Goal: Transaction & Acquisition: Purchase product/service

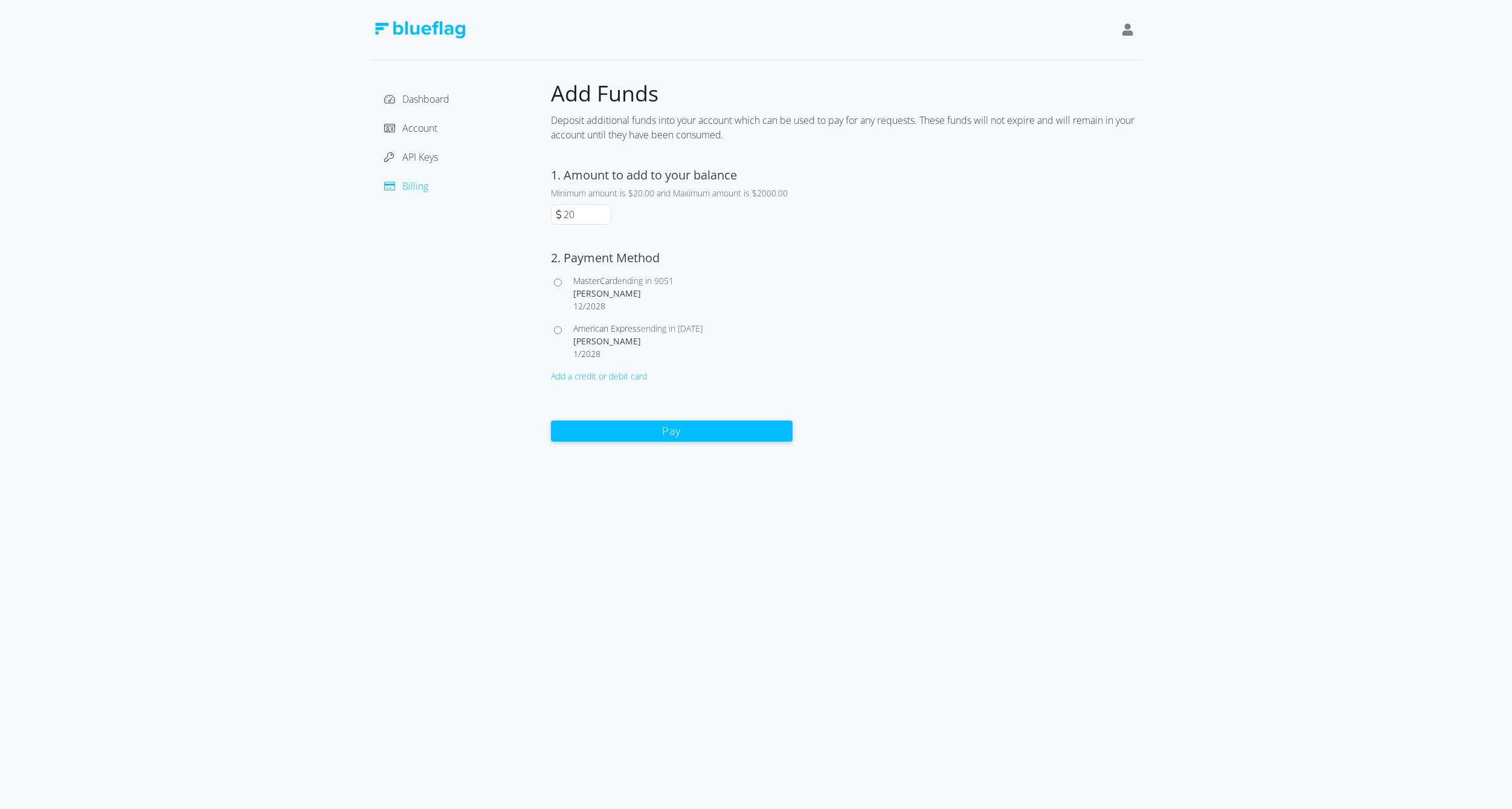
click at [557, 328] on input "American Express ending in [DATE] [PERSON_NAME] 1 / 2028" at bounding box center [557, 330] width 8 height 8
radio input "true"
drag, startPoint x: 586, startPoint y: 213, endPoint x: 537, endPoint y: 211, distance: 49.0
click at [537, 211] on div "Dashboard Account API Keys Billing Add Funds Deposit additional funds into your…" at bounding box center [756, 261] width 773 height 363
type input "60"
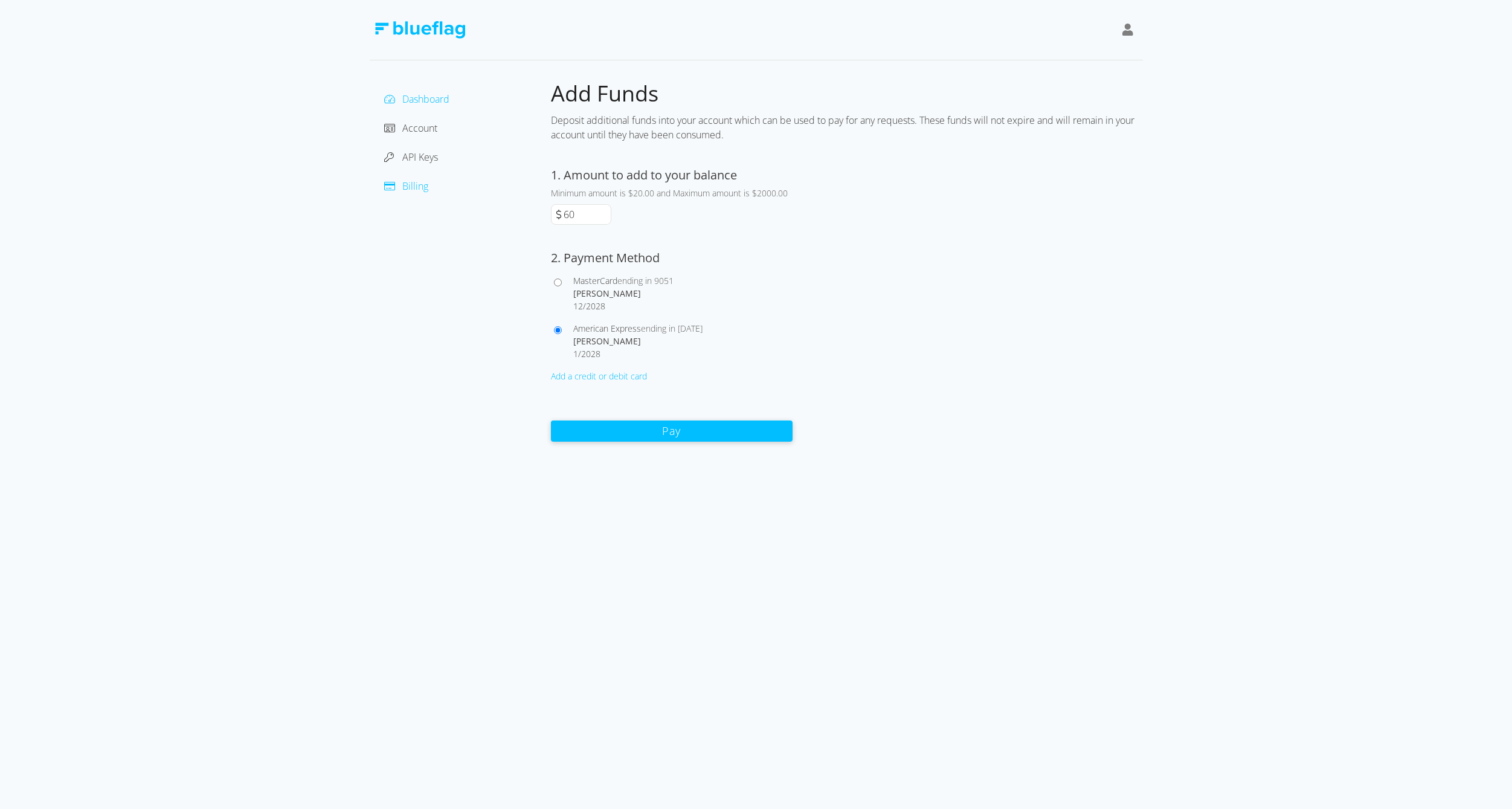
click at [422, 97] on span "Dashboard" at bounding box center [426, 99] width 47 height 13
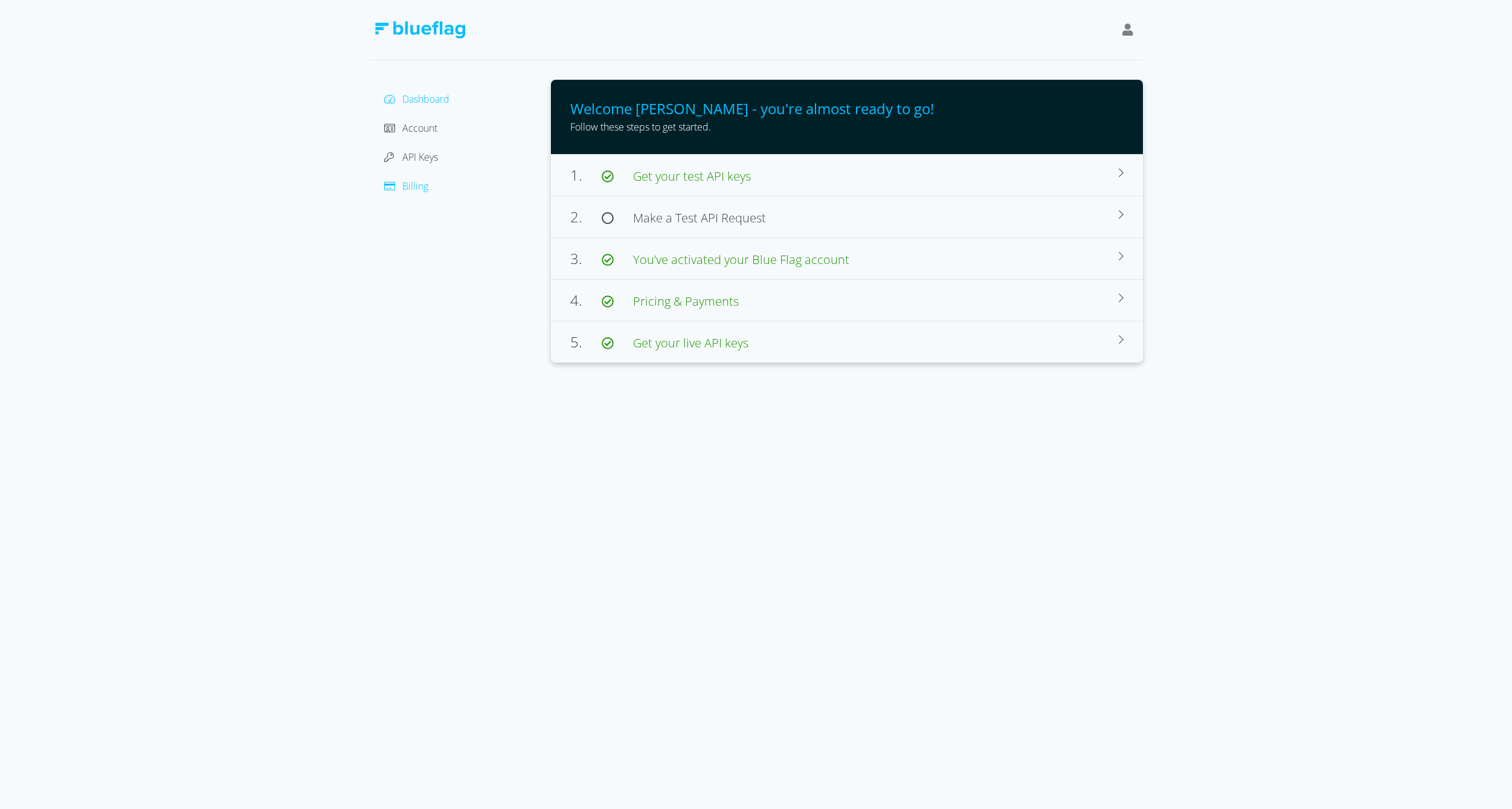
click at [415, 189] on span "Billing" at bounding box center [415, 186] width 26 height 13
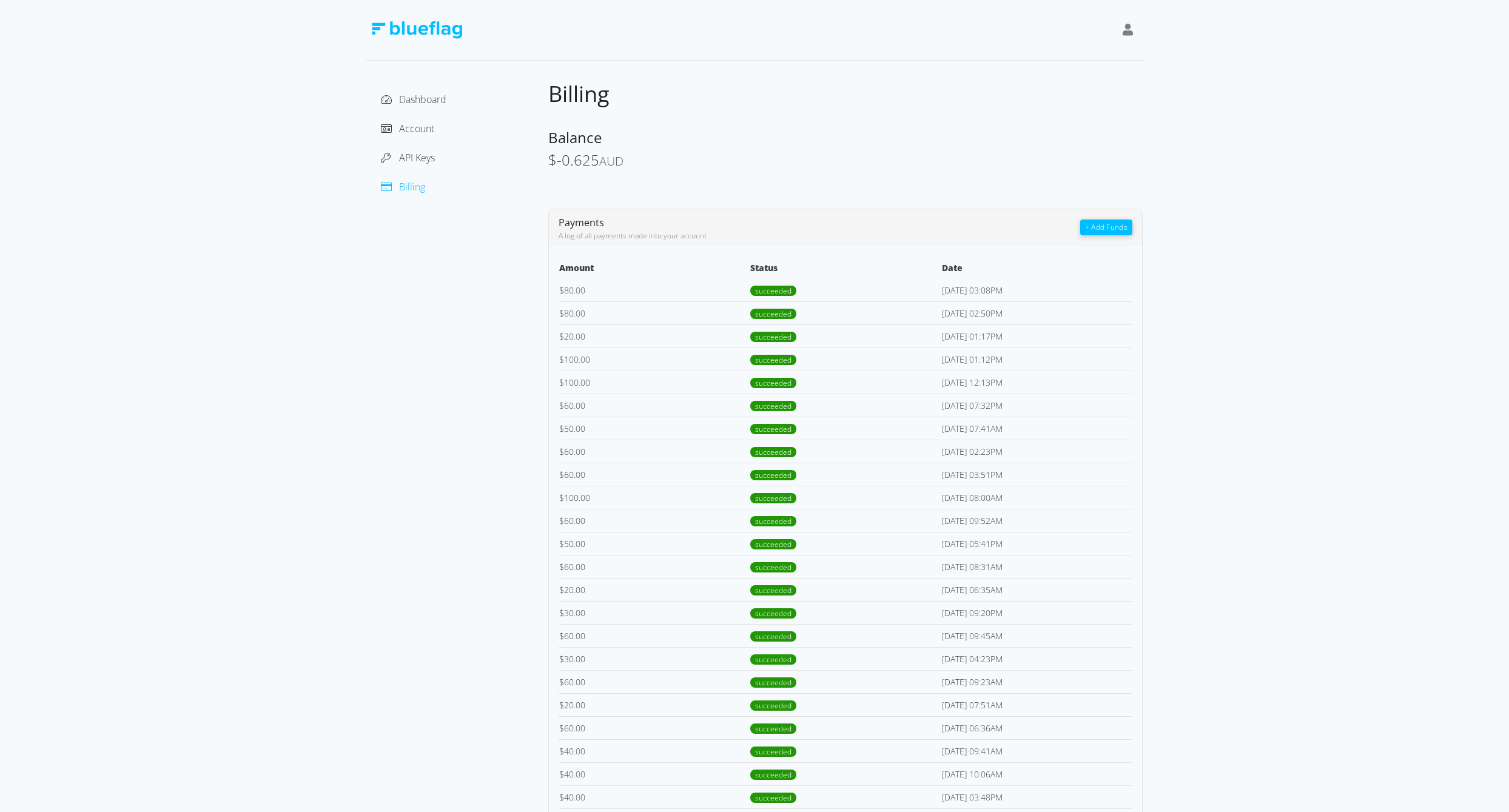
click at [1112, 226] on button "+ Add Funds" at bounding box center [1106, 227] width 52 height 16
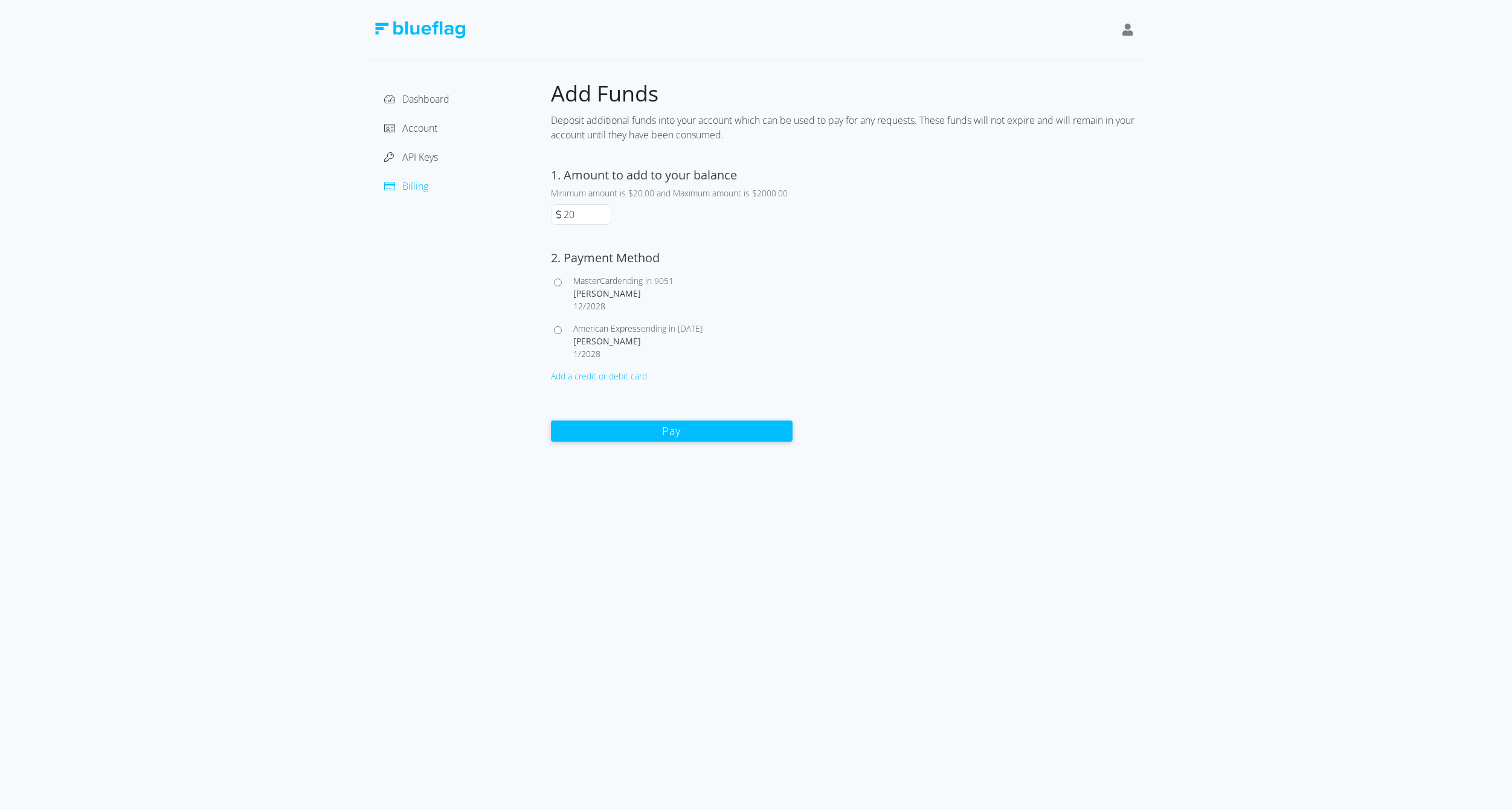
click at [611, 331] on span "American Express" at bounding box center [607, 329] width 67 height 12
click at [562, 331] on input "American Express ending in [DATE] [PERSON_NAME] 1 / 2028" at bounding box center [557, 330] width 8 height 8
radio input "true"
click at [674, 423] on button "Pay" at bounding box center [671, 430] width 241 height 21
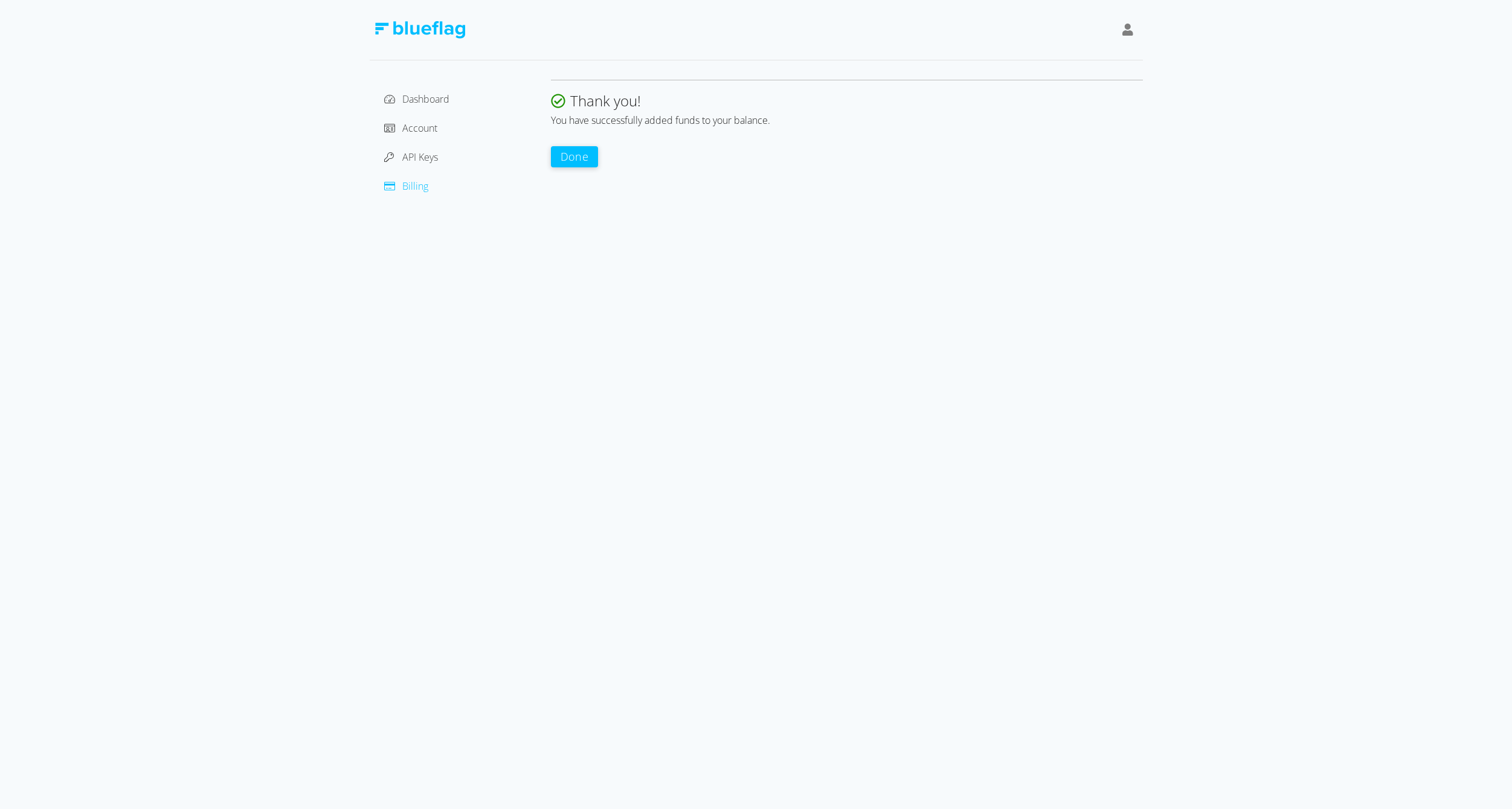
click at [577, 158] on button "Done" at bounding box center [574, 157] width 47 height 21
